Goal: Task Accomplishment & Management: Use online tool/utility

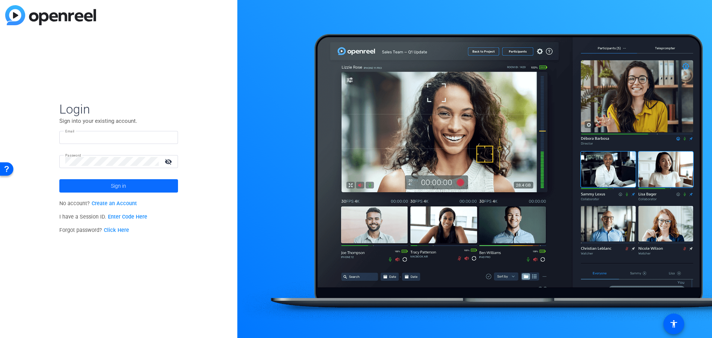
type input "[EMAIL_ADDRESS][DOMAIN_NAME]"
click at [116, 185] on span "Sign in" at bounding box center [118, 186] width 15 height 19
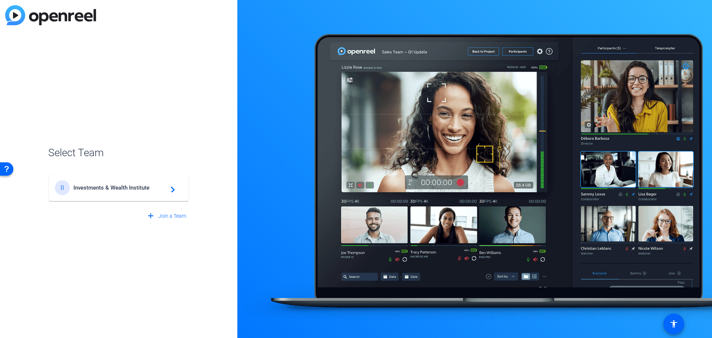
click at [107, 188] on span "Investments & Wealth Institute" at bounding box center [119, 187] width 93 height 7
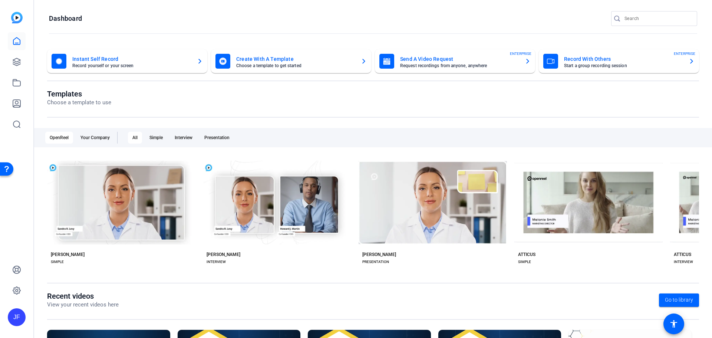
click at [430, 63] on mat-card-title "Send A Video Request" at bounding box center [459, 59] width 119 height 9
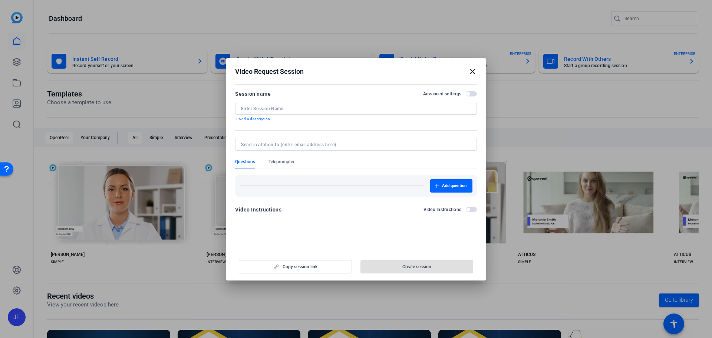
click at [287, 111] on input at bounding box center [356, 109] width 230 height 6
paste input "[PERSON_NAME]"
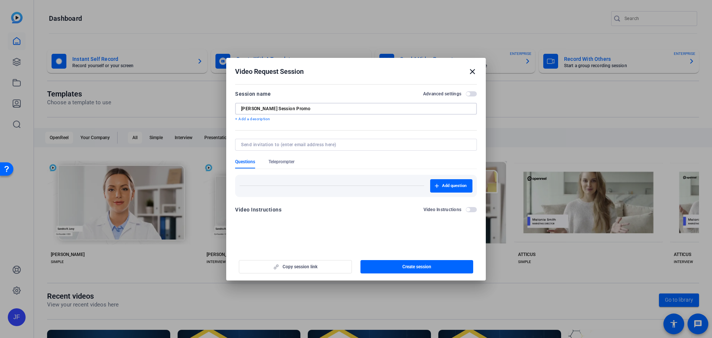
click at [272, 108] on input "[PERSON_NAME] Session Promo" at bounding box center [356, 109] width 230 height 6
type input "[PERSON_NAME] Session Promo"
click at [444, 269] on span "button" at bounding box center [417, 267] width 113 height 18
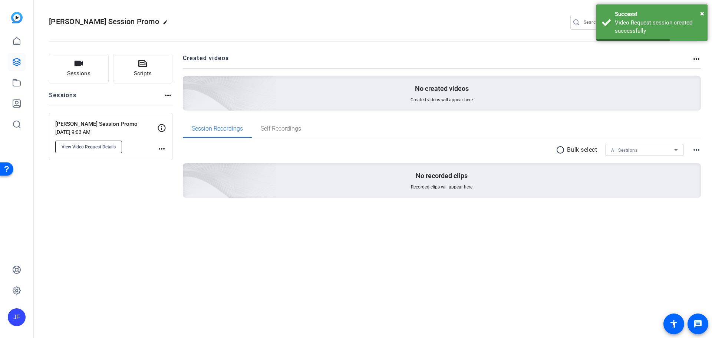
click at [93, 144] on span "View Video Request Details" at bounding box center [89, 147] width 54 height 6
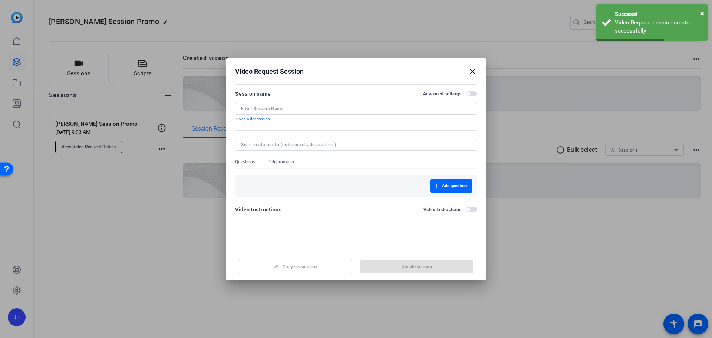
type input "[PERSON_NAME] Session Promo"
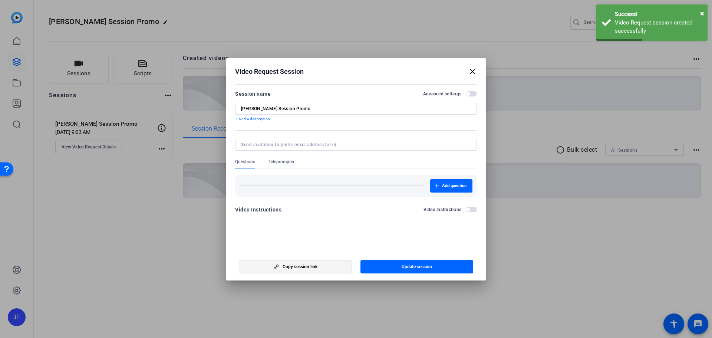
click at [305, 269] on span "Copy session link" at bounding box center [300, 267] width 35 height 6
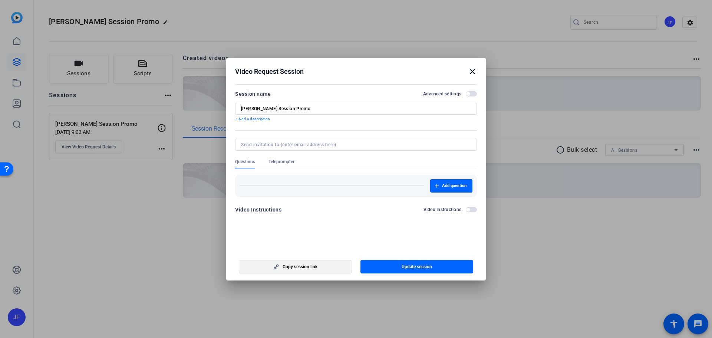
click at [310, 264] on span "Copy session link" at bounding box center [300, 267] width 35 height 6
drag, startPoint x: 472, startPoint y: 72, endPoint x: 496, endPoint y: 61, distance: 26.7
click at [471, 72] on mat-icon "close" at bounding box center [472, 71] width 9 height 9
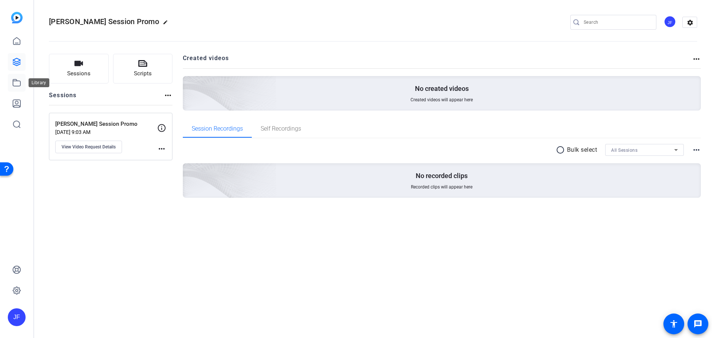
click at [22, 85] on link at bounding box center [17, 83] width 18 height 18
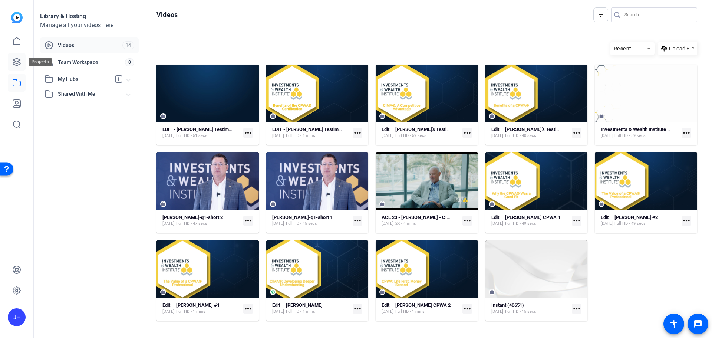
click at [13, 62] on icon at bounding box center [16, 61] width 7 height 7
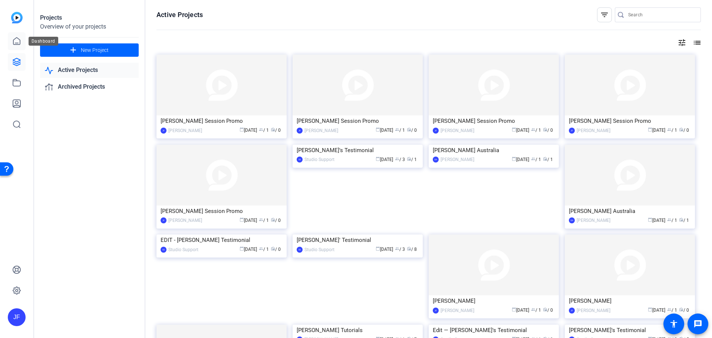
click at [15, 42] on icon at bounding box center [16, 41] width 9 height 9
